Goal: Transaction & Acquisition: Purchase product/service

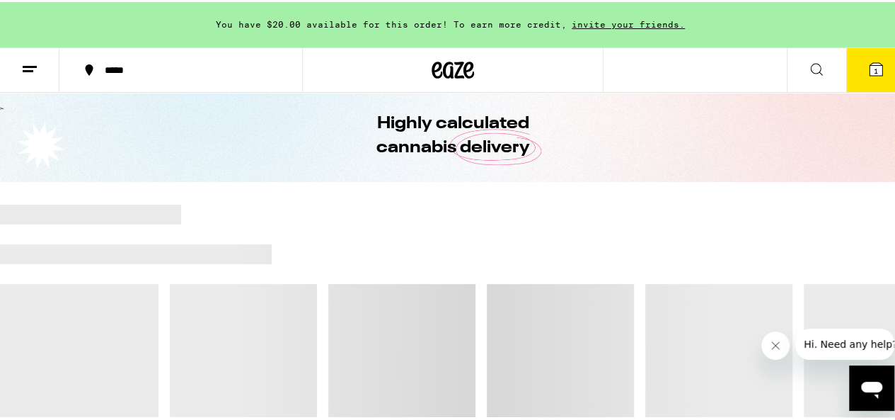
scroll to position [47, 0]
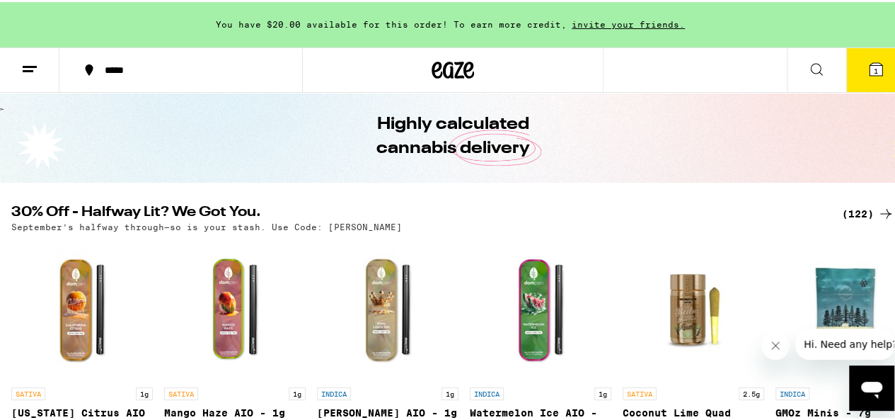
click at [849, 218] on div "(122)" at bounding box center [868, 211] width 52 height 17
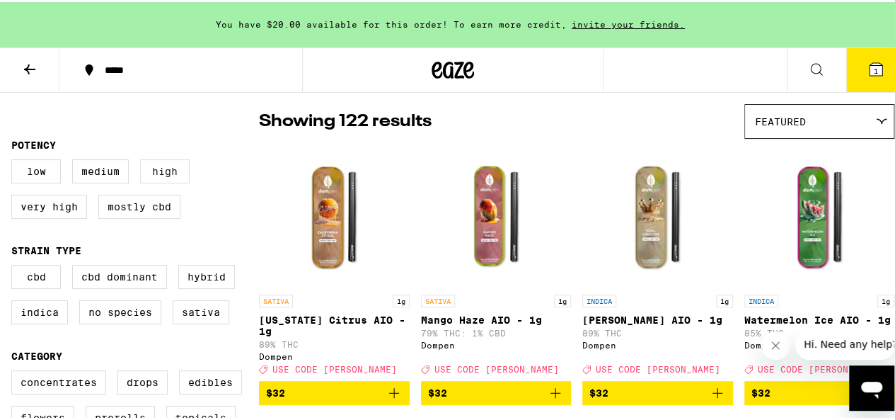
scroll to position [110, 0]
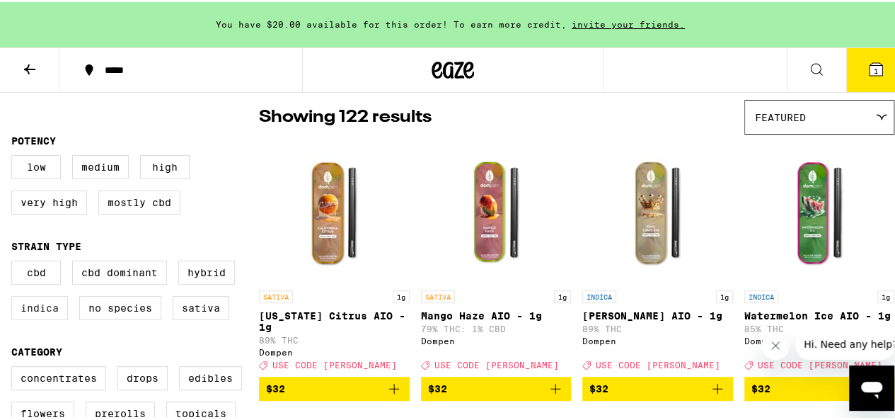
click at [40, 318] on label "Indica" at bounding box center [39, 306] width 57 height 24
click at [15, 261] on input "Indica" at bounding box center [14, 260] width 1 height 1
checkbox input "true"
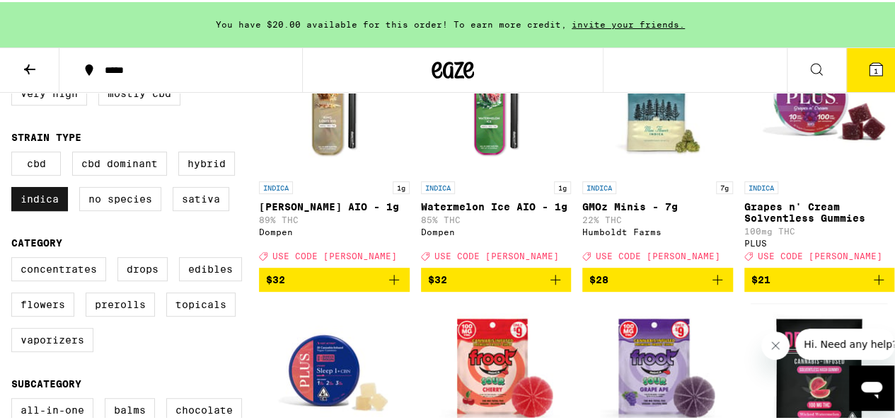
scroll to position [220, 0]
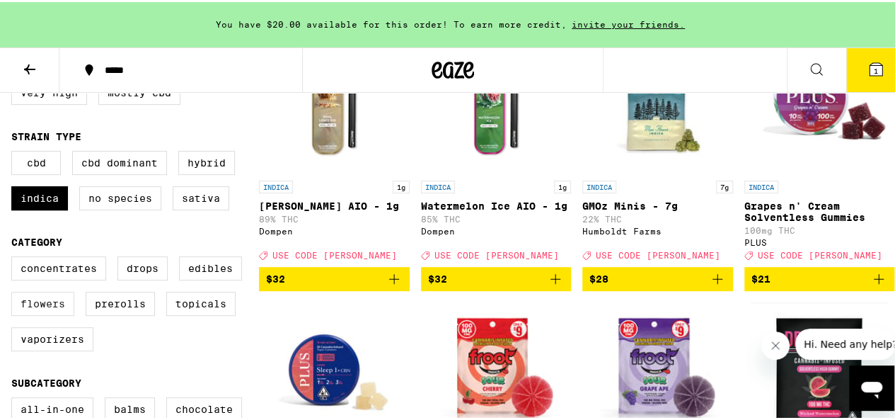
click at [45, 312] on label "Flowers" at bounding box center [42, 301] width 63 height 24
click at [15, 257] on input "Flowers" at bounding box center [14, 256] width 1 height 1
checkbox input "true"
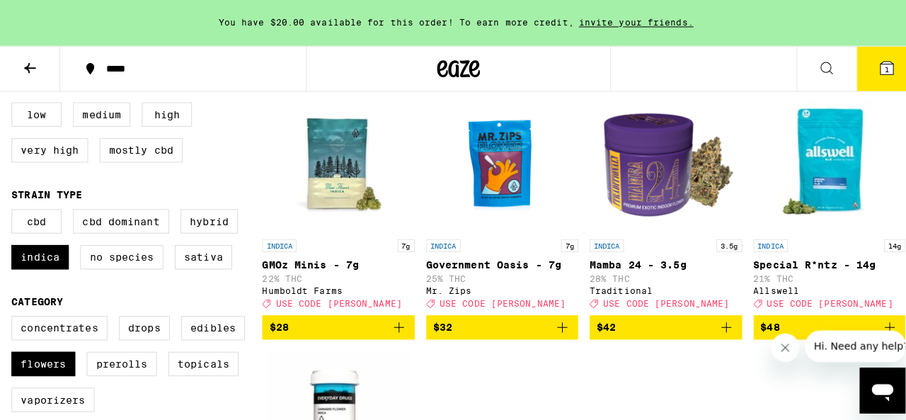
scroll to position [161, 0]
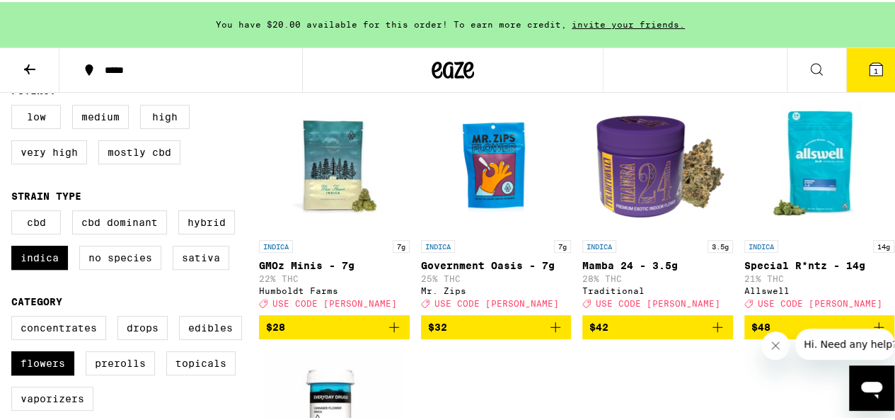
click at [630, 186] on img "Open page for Mamba 24 - 3.5g from Traditional" at bounding box center [658, 160] width 142 height 142
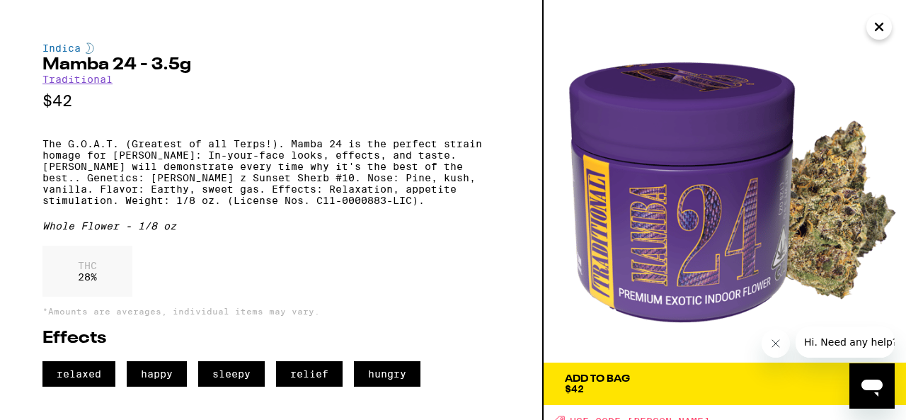
scroll to position [8, 0]
